Goal: Task Accomplishment & Management: Complete application form

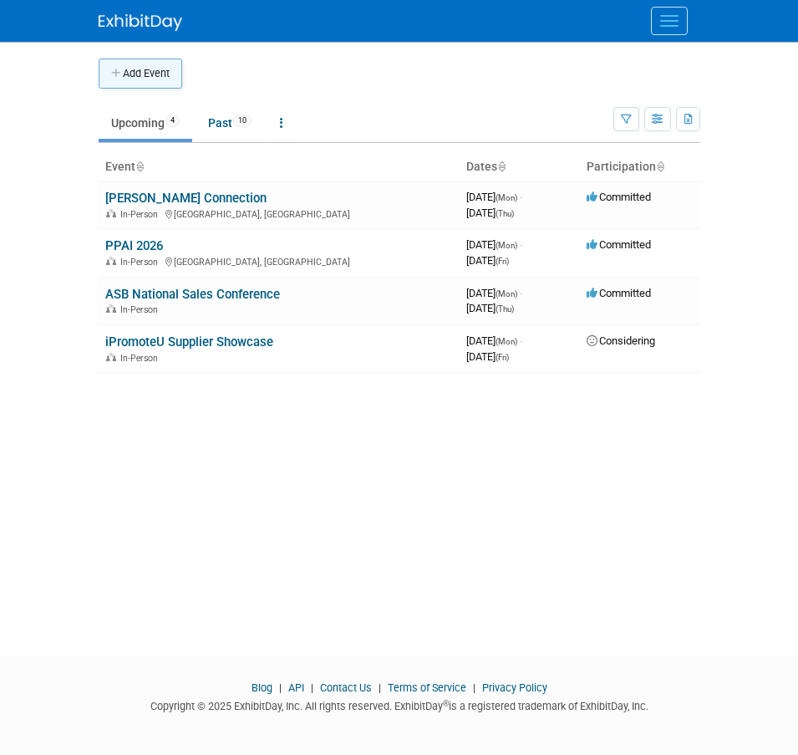
click at [155, 69] on button "Add Event" at bounding box center [141, 74] width 84 height 30
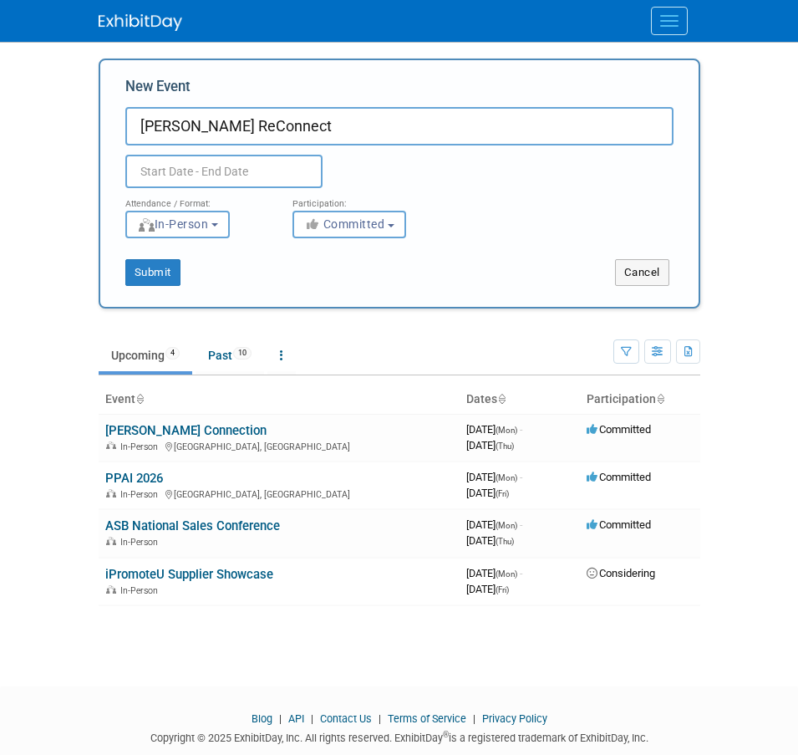
type input "[PERSON_NAME] ReConnect"
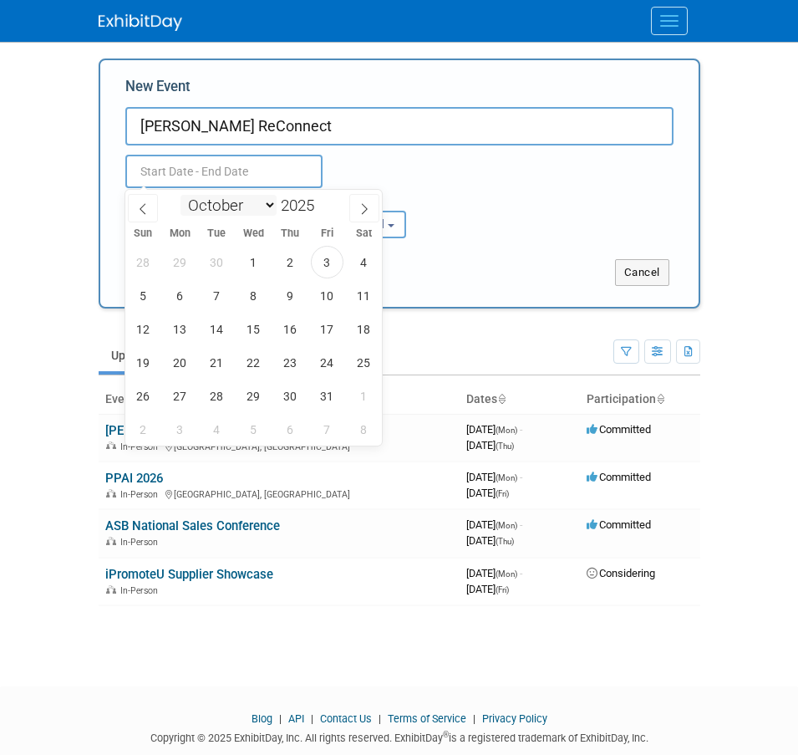
click at [267, 211] on select "January February March April May June July August September October November De…" at bounding box center [229, 205] width 96 height 21
select select "2"
click at [181, 195] on select "January February March April May June July August September October November De…" at bounding box center [229, 205] width 96 height 21
click at [324, 199] on span at bounding box center [321, 201] width 12 height 10
type input "2026"
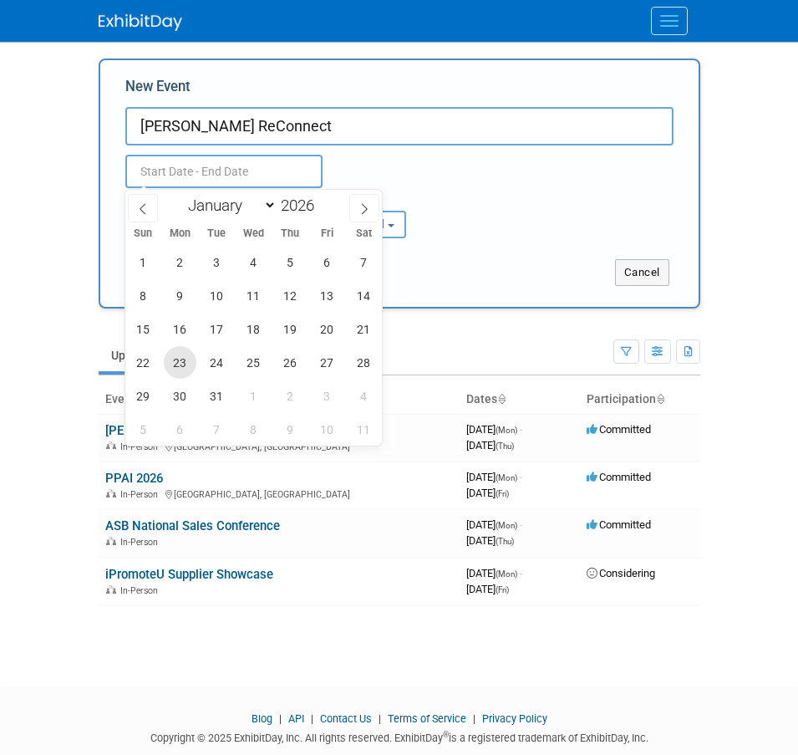
click at [181, 358] on span "23" at bounding box center [180, 362] width 33 height 33
click at [288, 358] on span "26" at bounding box center [290, 362] width 33 height 33
type input "[DATE] to [DATE]"
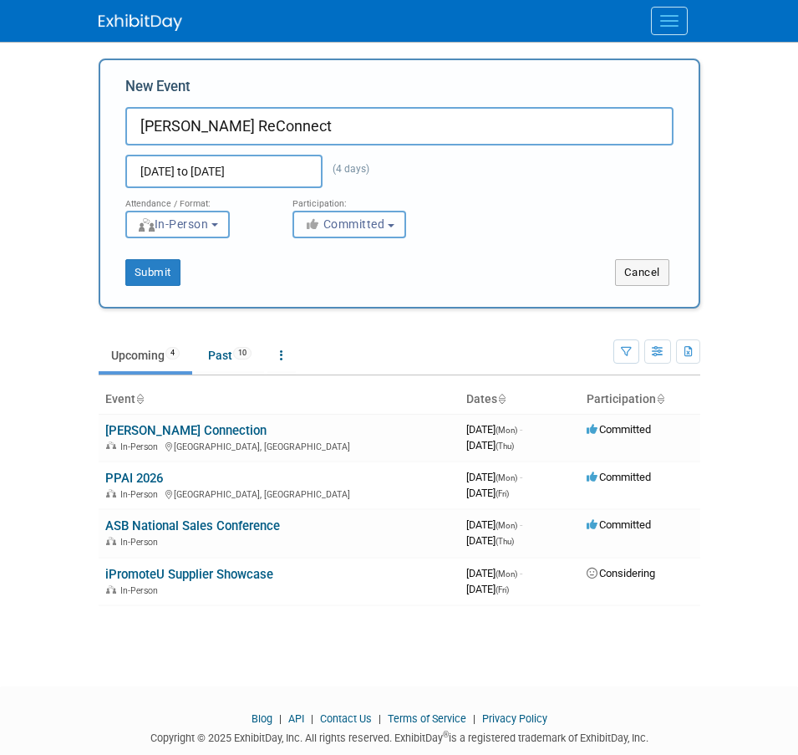
click at [400, 228] on button "Committed" at bounding box center [350, 225] width 114 height 28
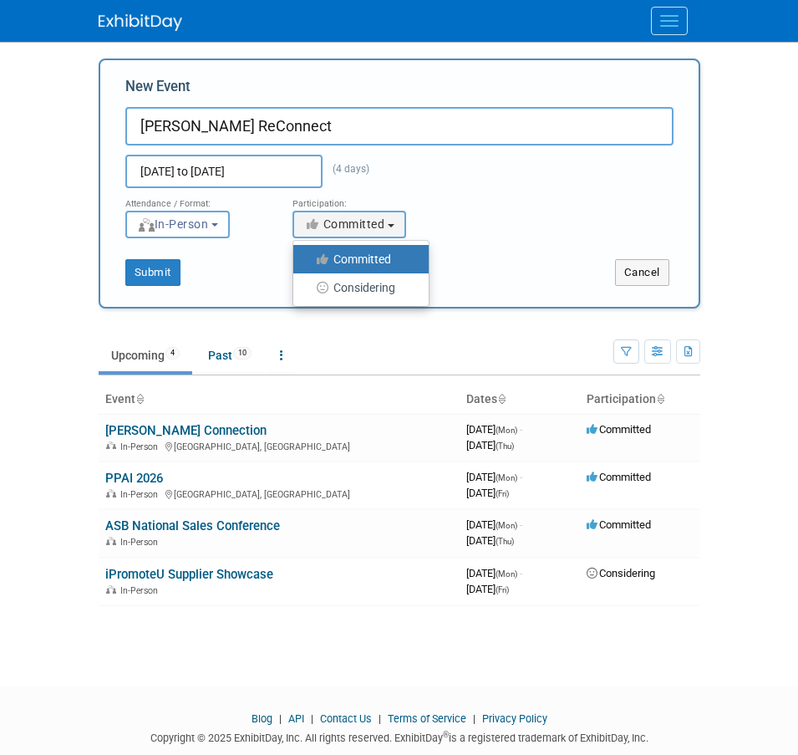
click at [364, 281] on label "Considering" at bounding box center [357, 288] width 110 height 22
click at [308, 283] on input "Considering" at bounding box center [303, 288] width 11 height 11
select select "2"
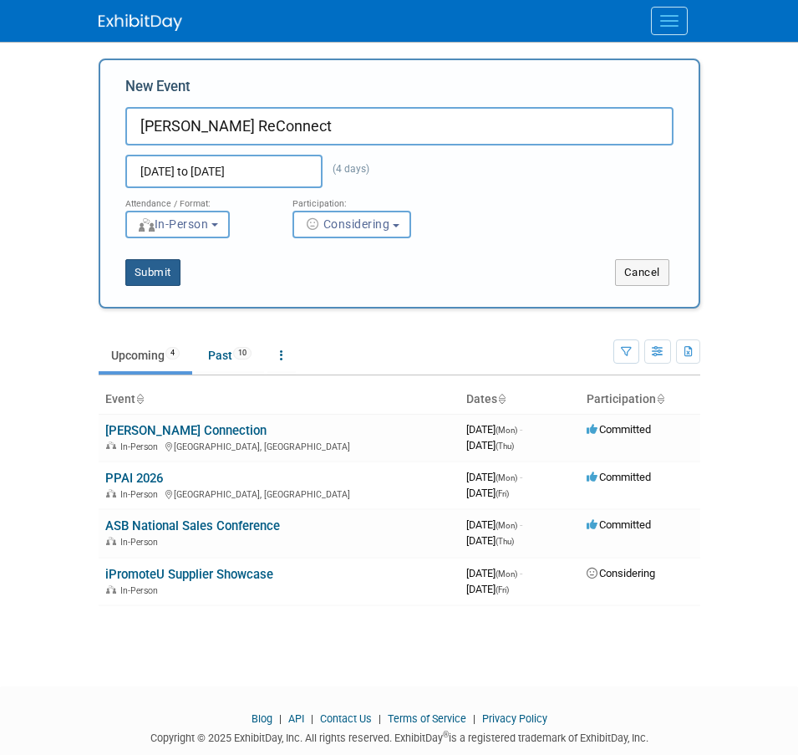
click at [151, 270] on button "Submit" at bounding box center [152, 272] width 55 height 27
